Goal: Navigation & Orientation: Go to known website

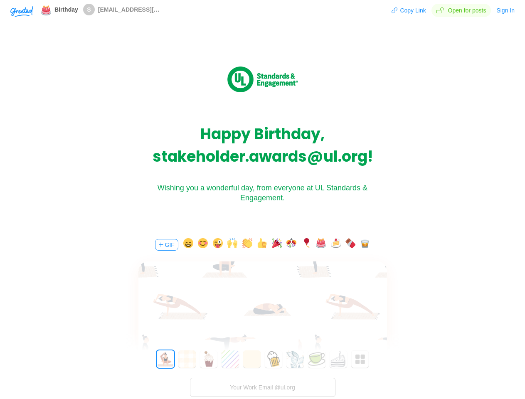
click at [262, 200] on div "Wishing you a wonderful day, from everyone at UL Standards & Engagement." at bounding box center [262, 193] width 249 height 20
click at [22, 11] on img "button" at bounding box center [21, 11] width 23 height 11
click at [409, 10] on button "Copy Link" at bounding box center [408, 10] width 35 height 13
click at [506, 10] on button "Sign In" at bounding box center [505, 10] width 19 height 13
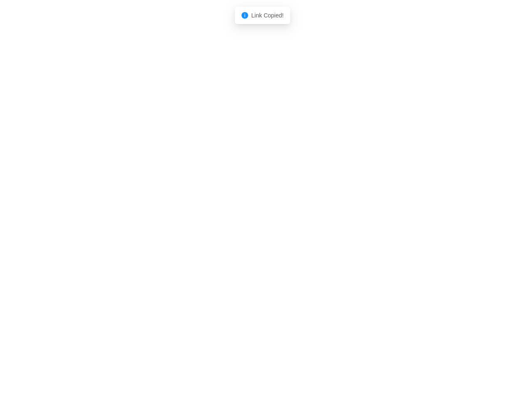
click at [166, 245] on body "Shadow: (click to exit) Link Copied!" at bounding box center [262, 199] width 525 height 399
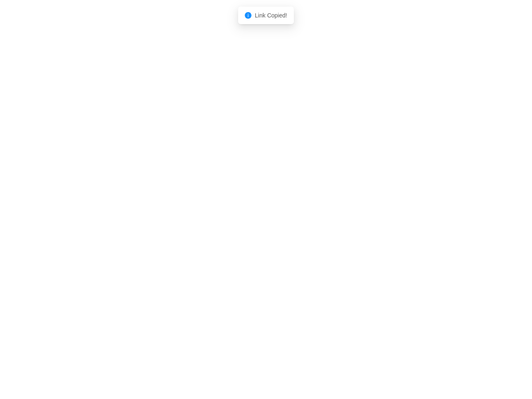
click at [187, 245] on body "Shadow: (click to exit) Link Copied!" at bounding box center [266, 199] width 532 height 399
click at [202, 245] on body "Shadow: (click to exit) Link Copied!" at bounding box center [266, 199] width 532 height 399
click at [217, 245] on body "Shadow: (click to exit) Link Copied!" at bounding box center [266, 199] width 532 height 399
click at [231, 245] on body "Shadow: (click to exit) Link Copied!" at bounding box center [266, 199] width 532 height 399
click at [246, 245] on body "Shadow: (click to exit) Link Copied!" at bounding box center [266, 199] width 532 height 399
